Goal: Task Accomplishment & Management: Manage account settings

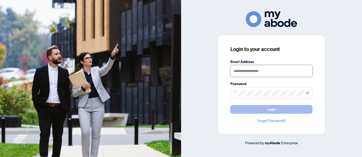
type input "**********"
click at [271, 109] on span "Login" at bounding box center [271, 109] width 9 height 8
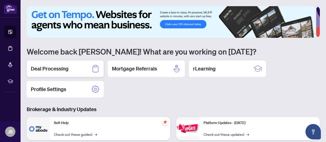
click at [84, 66] on div "Deal Processing" at bounding box center [65, 68] width 77 height 16
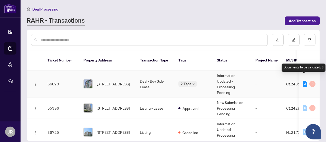
click at [303, 81] on div "3" at bounding box center [304, 84] width 5 height 6
click at [157, 75] on td "Deal - Buy Side Lease" at bounding box center [155, 83] width 38 height 27
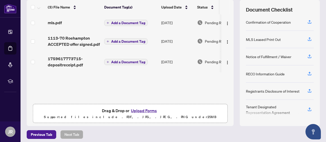
scroll to position [73, 0]
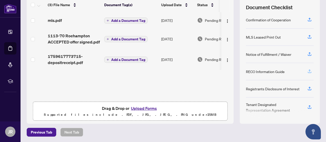
click at [307, 69] on icon "button" at bounding box center [309, 71] width 5 height 5
click at [307, 104] on icon "button" at bounding box center [309, 106] width 5 height 5
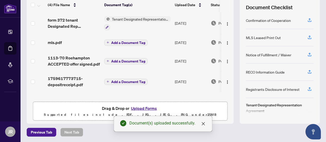
scroll to position [19, 0]
click at [308, 69] on icon "button" at bounding box center [309, 70] width 2 height 3
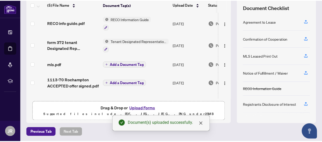
scroll to position [0, 0]
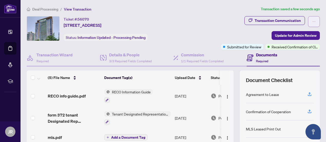
click at [312, 22] on icon "ellipsis" at bounding box center [314, 22] width 4 height 4
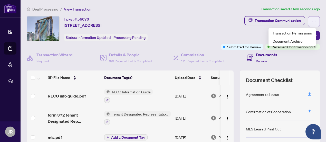
click at [312, 22] on icon "ellipsis" at bounding box center [314, 22] width 4 height 4
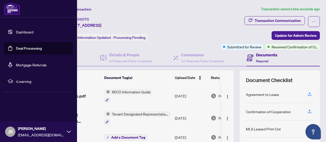
click at [66, 131] on div "JR [PERSON_NAME] [EMAIL_ADDRESS][DOMAIN_NAME]" at bounding box center [38, 131] width 77 height 21
click at [21, 104] on span "Logout" at bounding box center [21, 101] width 12 height 8
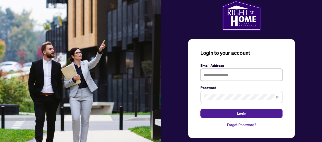
type input "**********"
